Goal: Find specific page/section: Find specific page/section

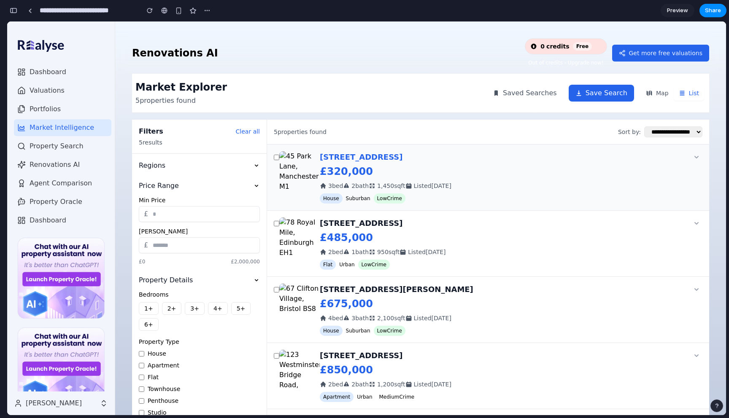
scroll to position [24, 0]
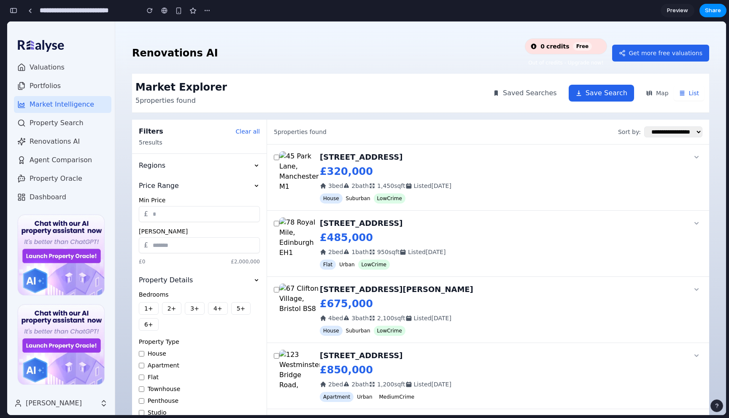
click at [657, 91] on button "Map" at bounding box center [656, 93] width 33 height 15
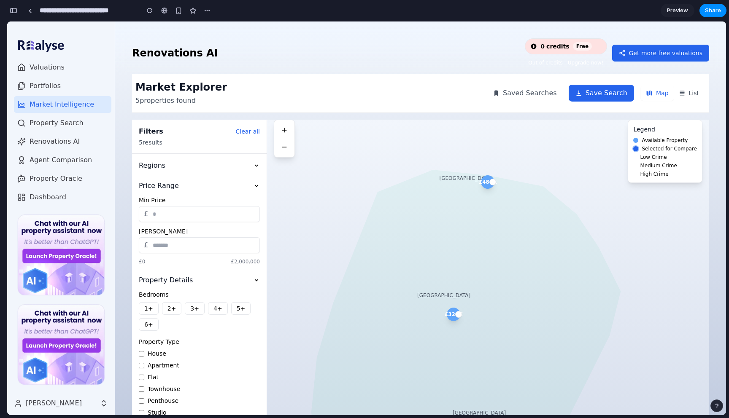
click at [446, 202] on icon at bounding box center [465, 363] width 309 height 387
click at [470, 177] on div "Edinburgh" at bounding box center [465, 178] width 53 height 7
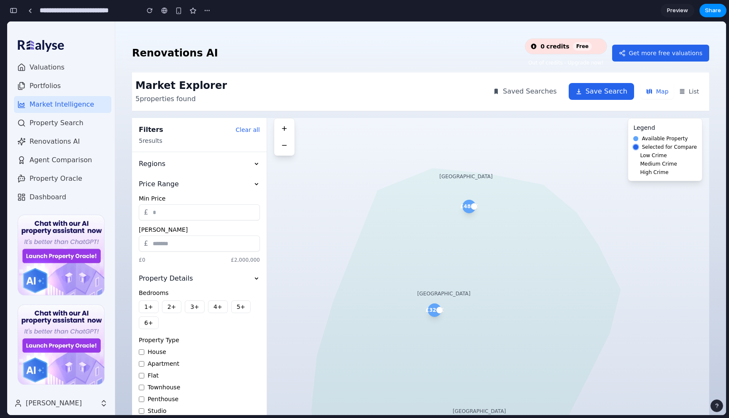
scroll to position [0, 0]
click at [281, 128] on icon at bounding box center [284, 130] width 7 height 7
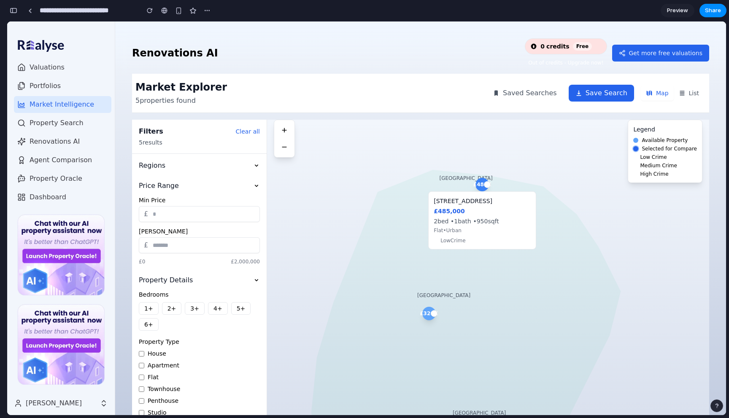
click at [466, 212] on icon at bounding box center [465, 363] width 309 height 387
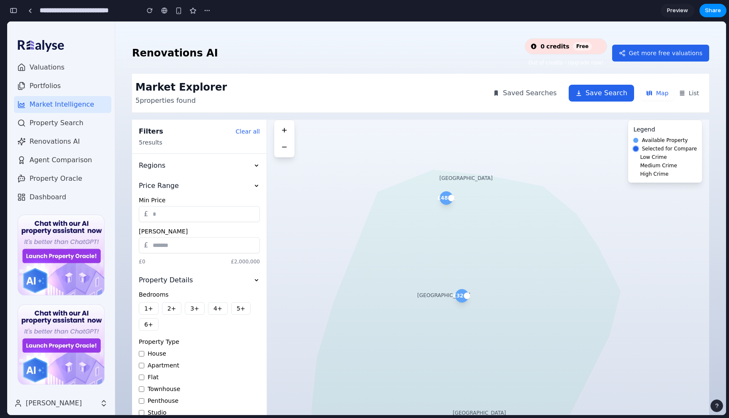
click at [658, 141] on span "Available Property" at bounding box center [664, 140] width 46 height 7
click at [638, 148] on div at bounding box center [635, 148] width 5 height 5
